Goal: Navigation & Orientation: Find specific page/section

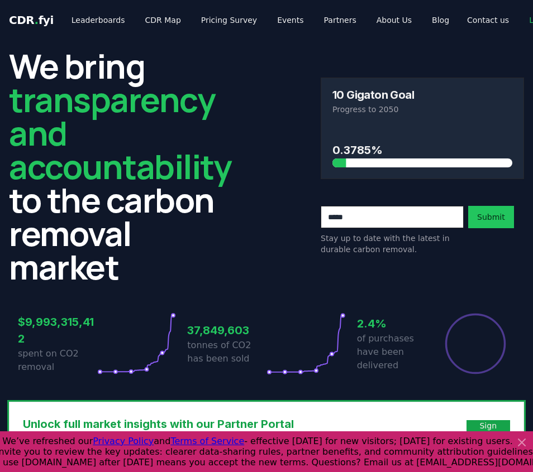
click at [215, 126] on h2 "We bring transparency and accountability to the carbon removal market" at bounding box center [120, 166] width 222 height 234
click at [158, 17] on link "CDR Map" at bounding box center [163, 20] width 54 height 20
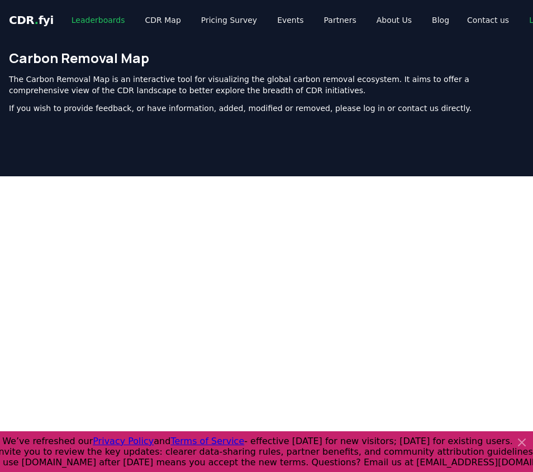
click at [98, 20] on link "Leaderboards" at bounding box center [98, 20] width 71 height 20
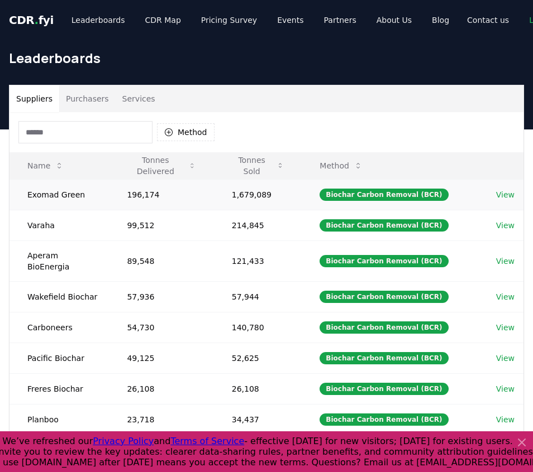
scroll to position [0, 45]
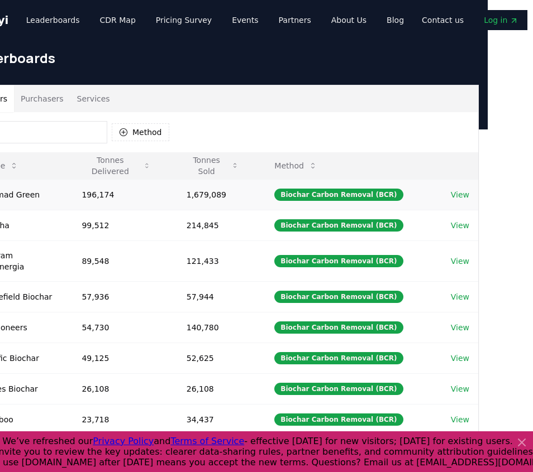
click at [456, 194] on link "View" at bounding box center [459, 194] width 18 height 11
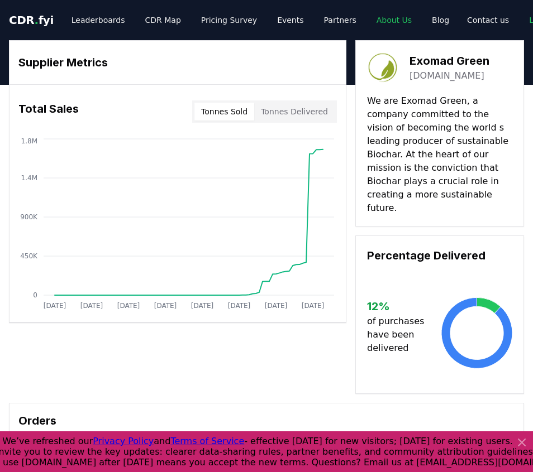
click at [374, 22] on link "About Us" at bounding box center [393, 20] width 53 height 20
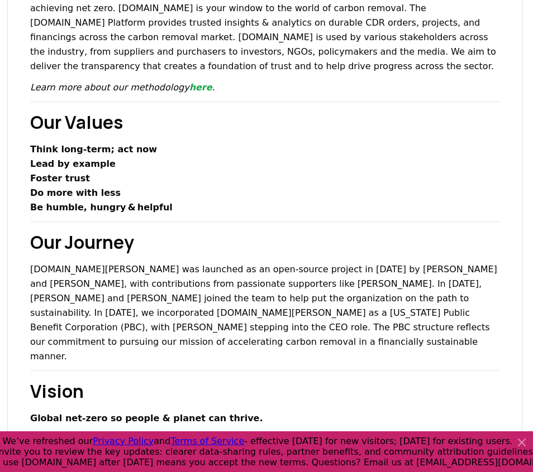
scroll to position [215, 2]
